Goal: Information Seeking & Learning: Learn about a topic

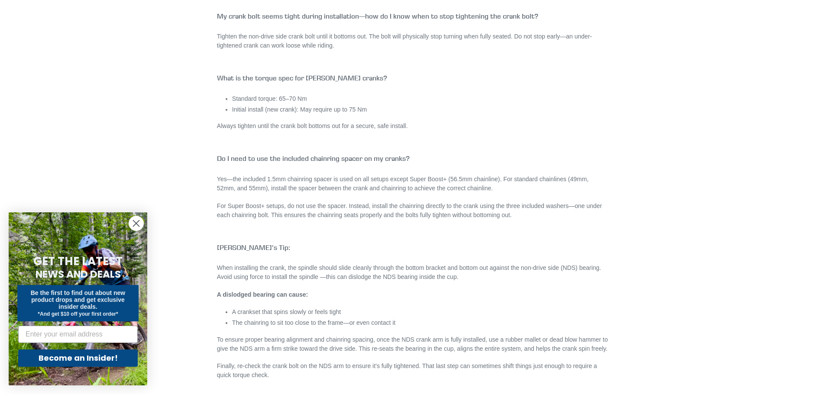
scroll to position [1645, 0]
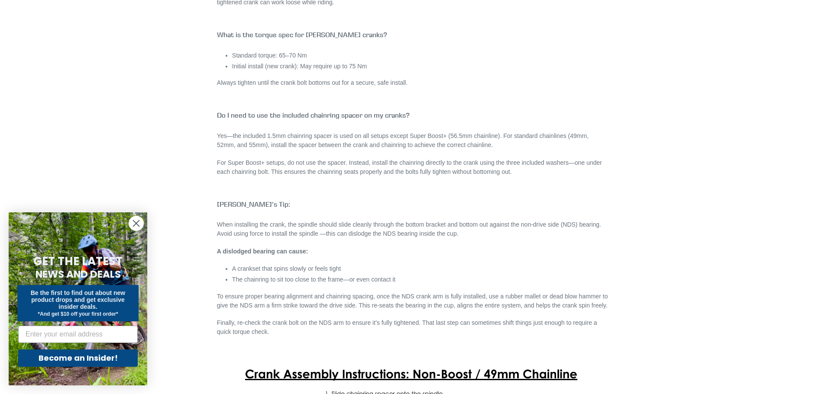
click at [139, 223] on circle "Close dialog" at bounding box center [136, 223] width 14 height 14
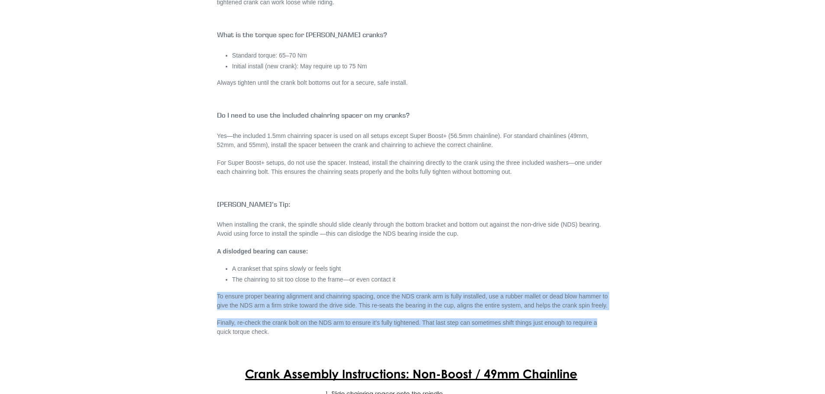
drag, startPoint x: 213, startPoint y: 291, endPoint x: 641, endPoint y: 313, distance: 429.2
click at [641, 313] on div "MTB CRANK & CHAINRING FAQ Canfield Cranks FAQ 🔧 Fit & Sizing What crank length …" at bounding box center [406, 246] width 485 height 3617
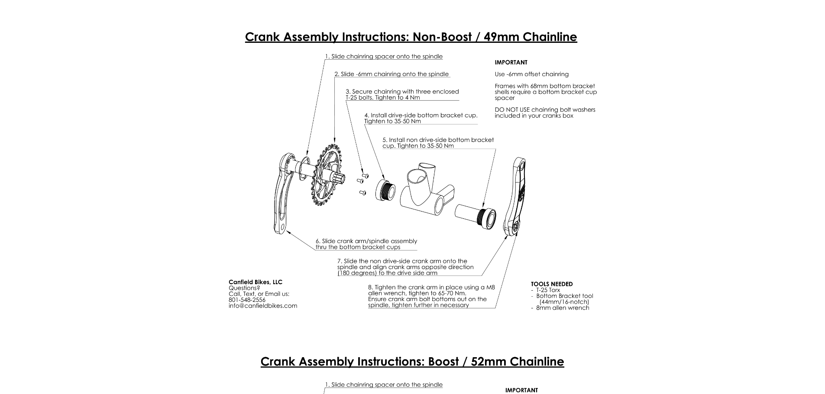
scroll to position [1992, 0]
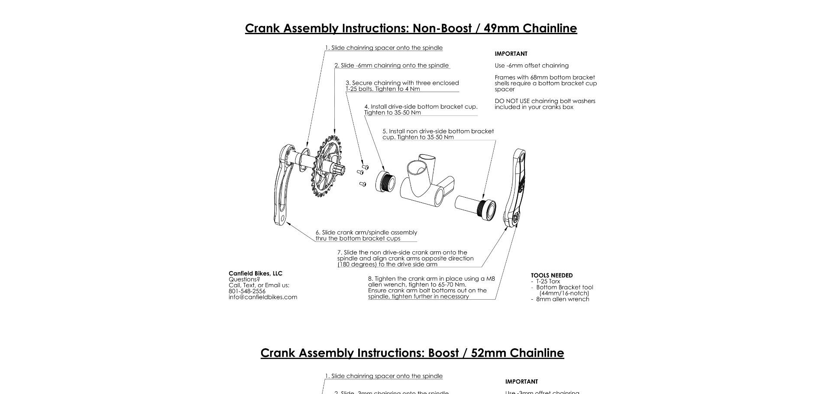
drag, startPoint x: 134, startPoint y: 135, endPoint x: 358, endPoint y: 3, distance: 259.9
click at [226, 60] on img at bounding box center [412, 165] width 391 height 302
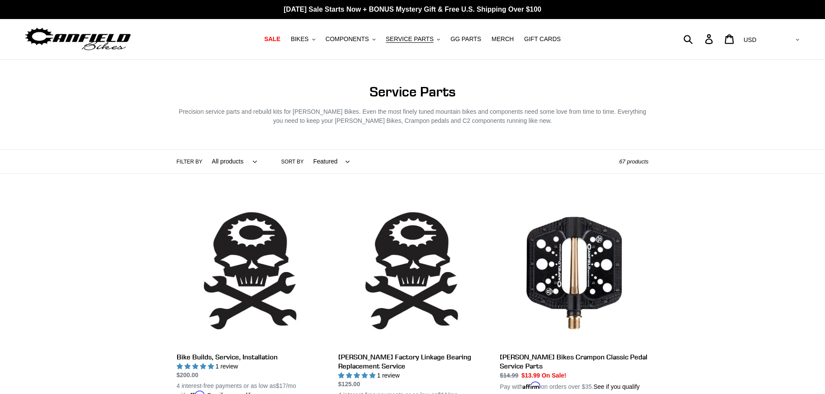
click at [239, 163] on select "All products Axle BFCM22 Components Frame Protection GG Headset Service" at bounding box center [232, 162] width 56 height 24
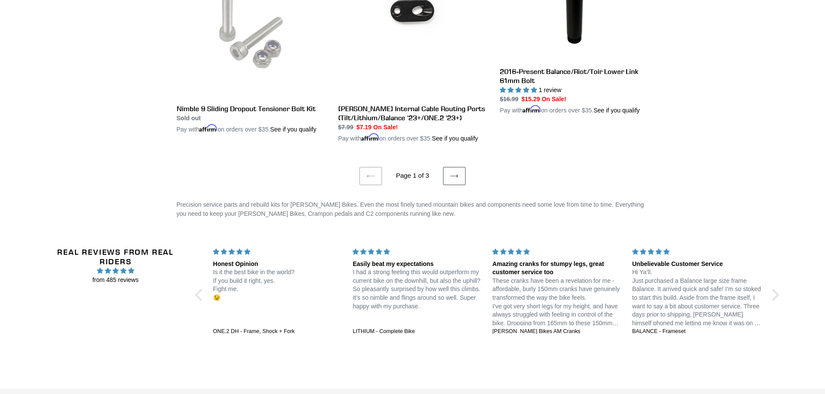
scroll to position [1762, 0]
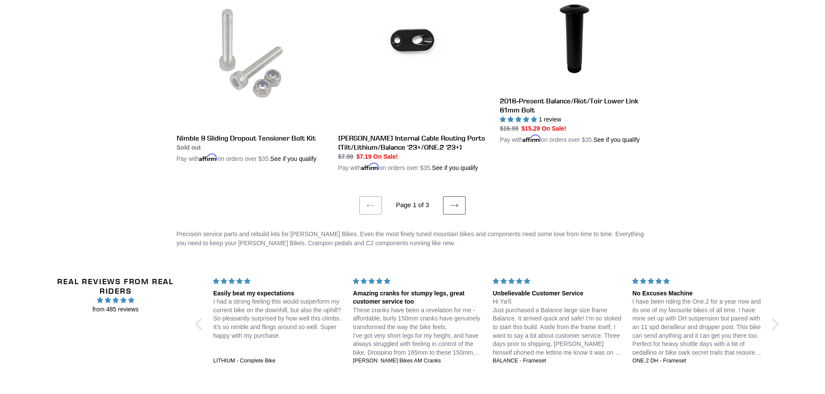
click at [440, 200] on li "Page 1 of 3" at bounding box center [412, 205] width 57 height 10
click at [444, 197] on link "Next page" at bounding box center [454, 206] width 23 height 18
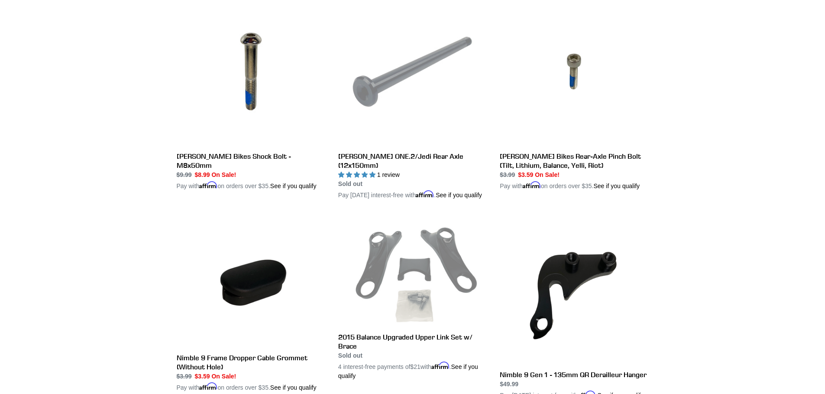
scroll to position [1645, 0]
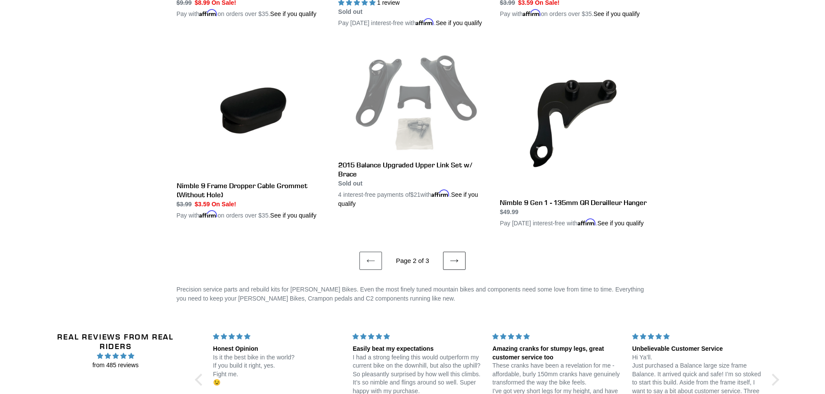
click at [452, 265] on icon at bounding box center [454, 261] width 9 height 9
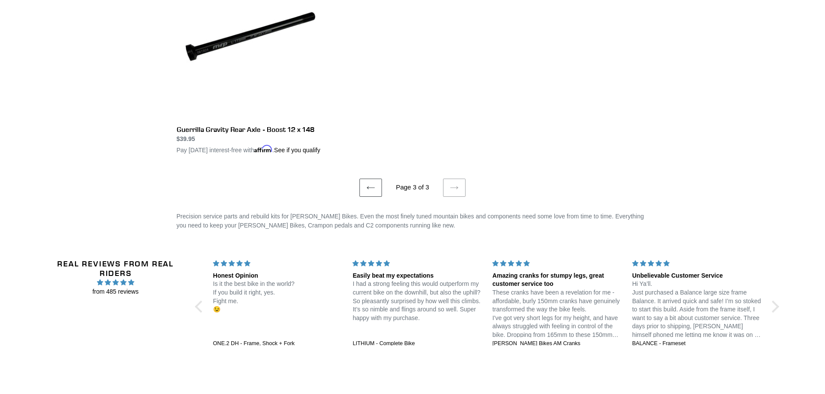
scroll to position [1472, 0]
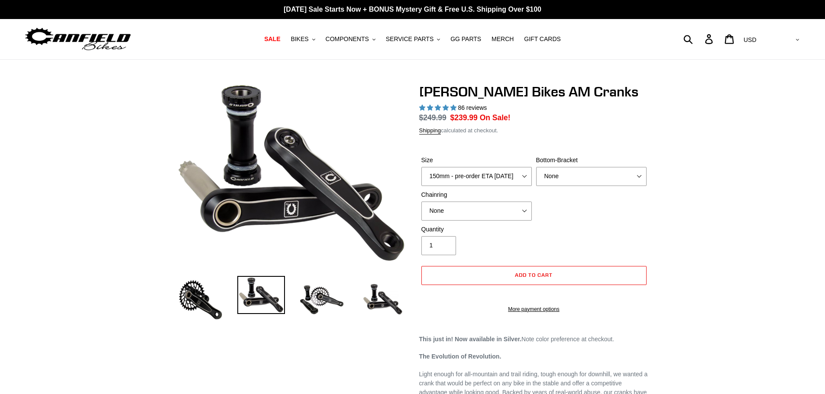
select select "highest-rating"
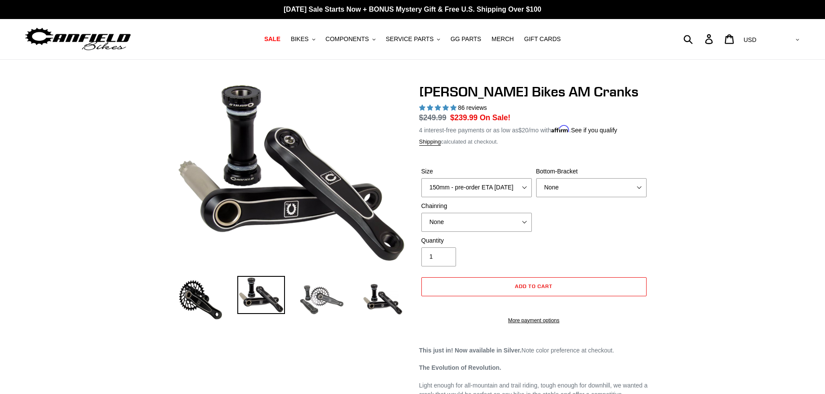
click at [316, 305] on img at bounding box center [322, 300] width 48 height 48
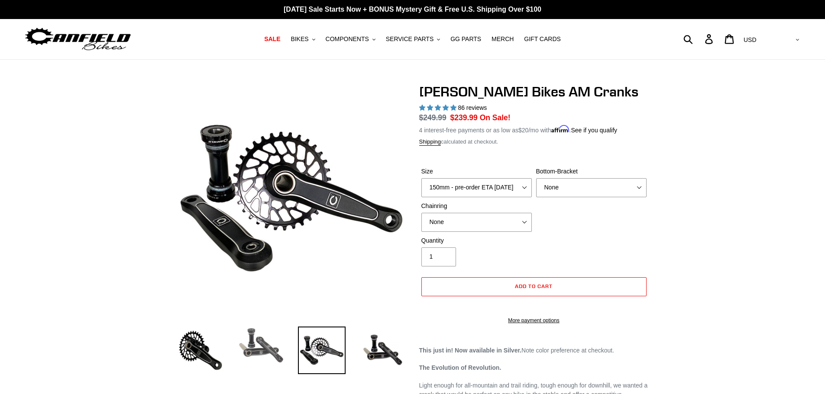
click at [257, 343] on img at bounding box center [261, 346] width 48 height 38
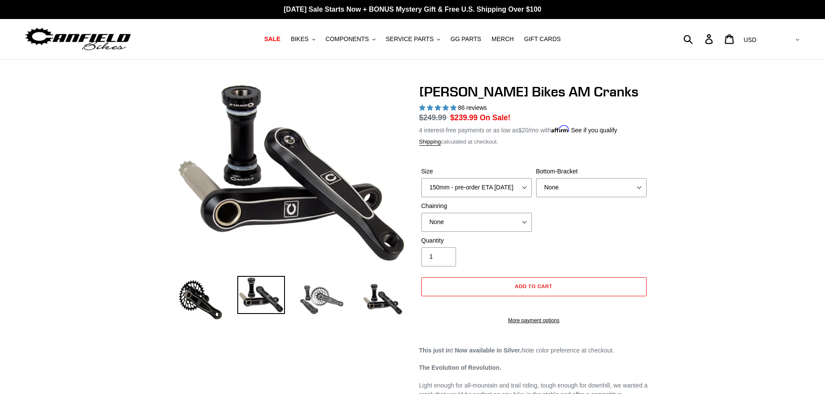
click at [320, 314] on img at bounding box center [322, 300] width 48 height 48
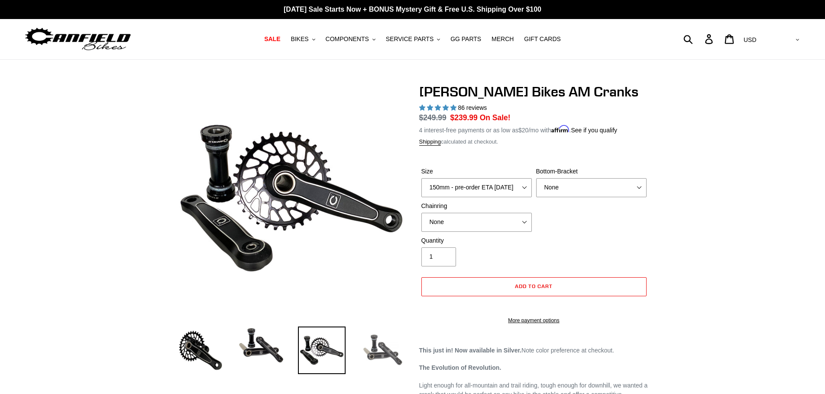
click at [385, 353] on img at bounding box center [383, 351] width 48 height 48
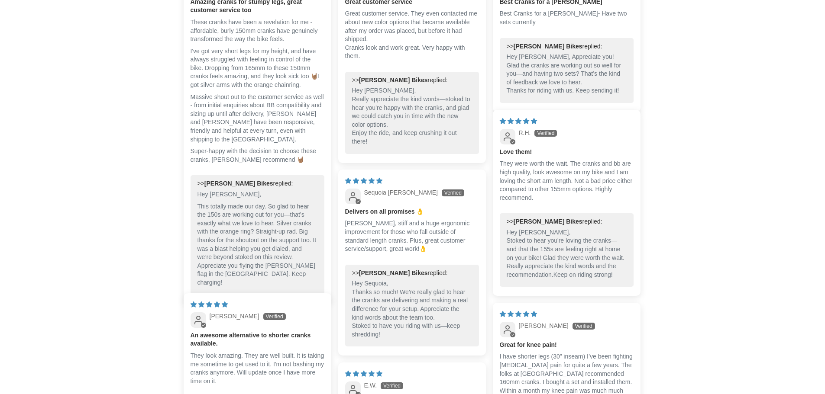
scroll to position [1256, 0]
